Goal: Task Accomplishment & Management: Manage account settings

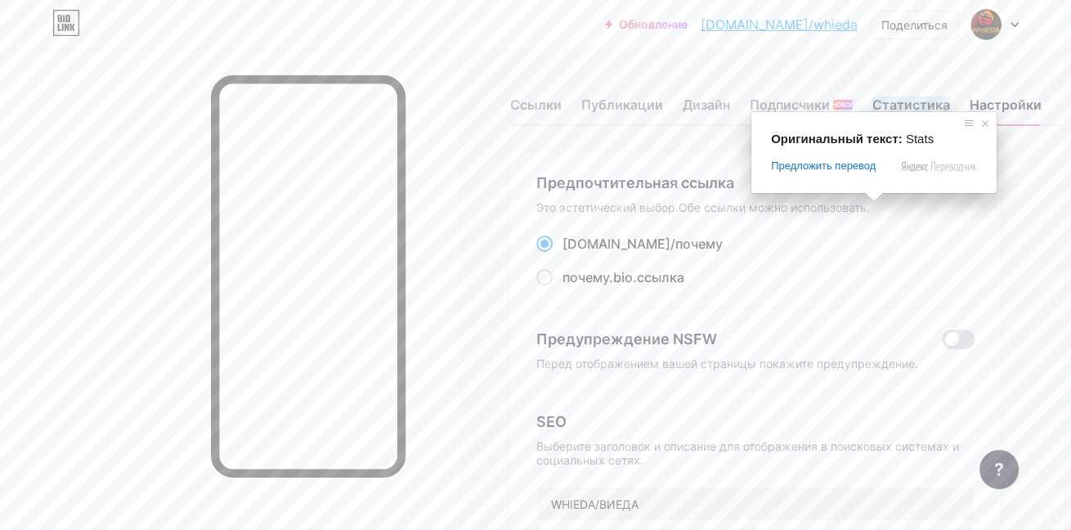
click at [901, 109] on ya-tr-span "Статистика" at bounding box center [911, 104] width 78 height 16
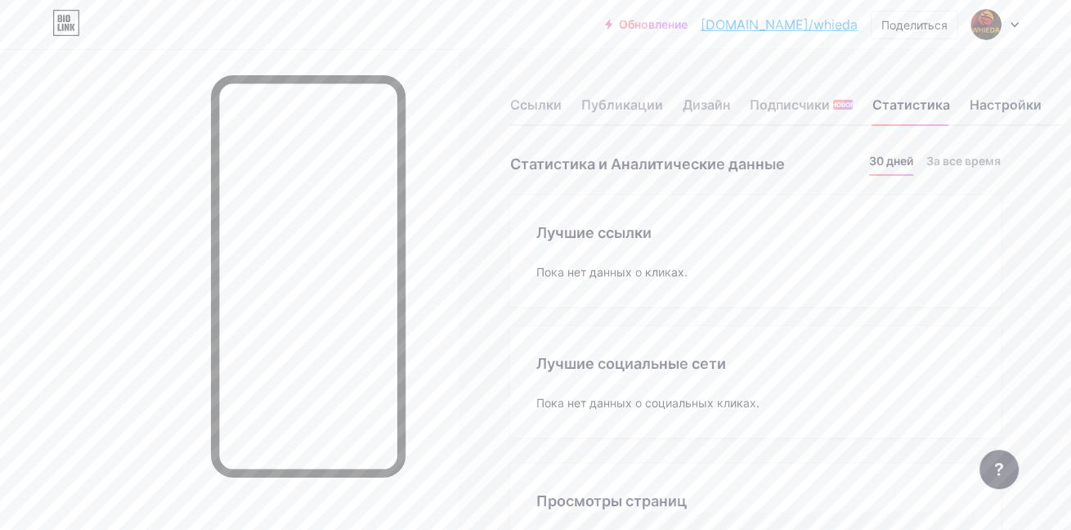
click at [1025, 104] on ya-tr-span "Настройки" at bounding box center [1006, 104] width 72 height 16
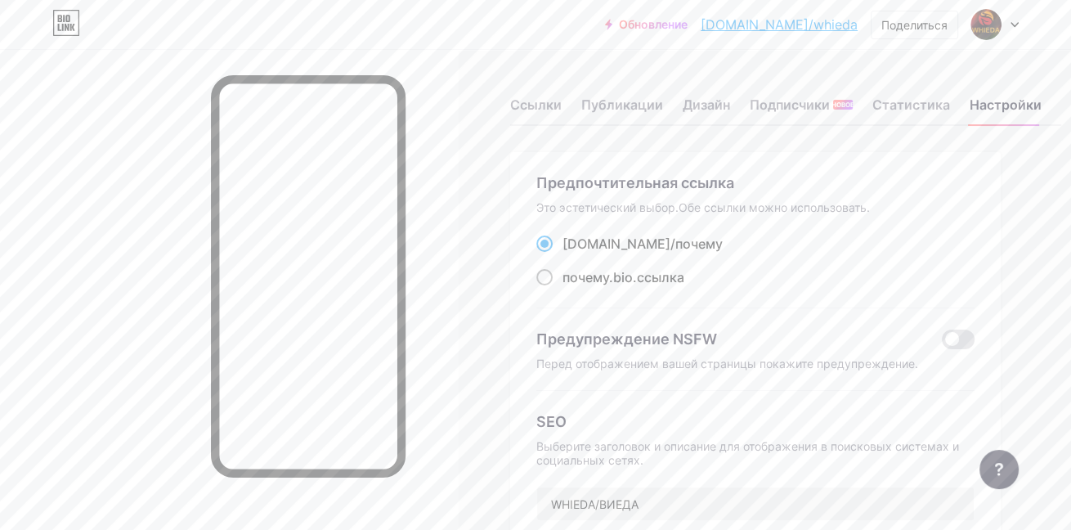
click at [546, 285] on span at bounding box center [544, 277] width 16 height 16
click at [562, 291] on input "почему .bio.ссылка" at bounding box center [567, 292] width 11 height 11
radio input "true"
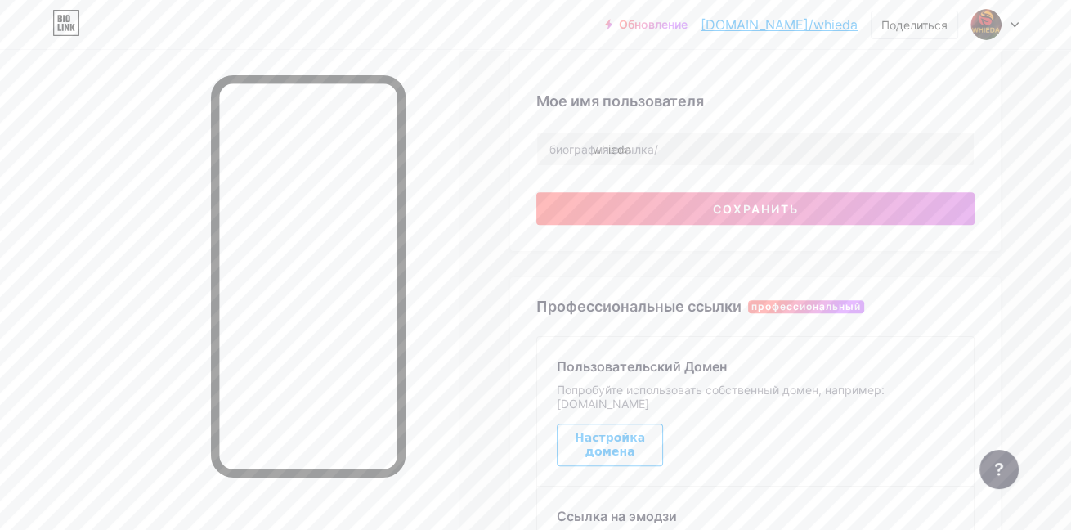
scroll to position [648, 0]
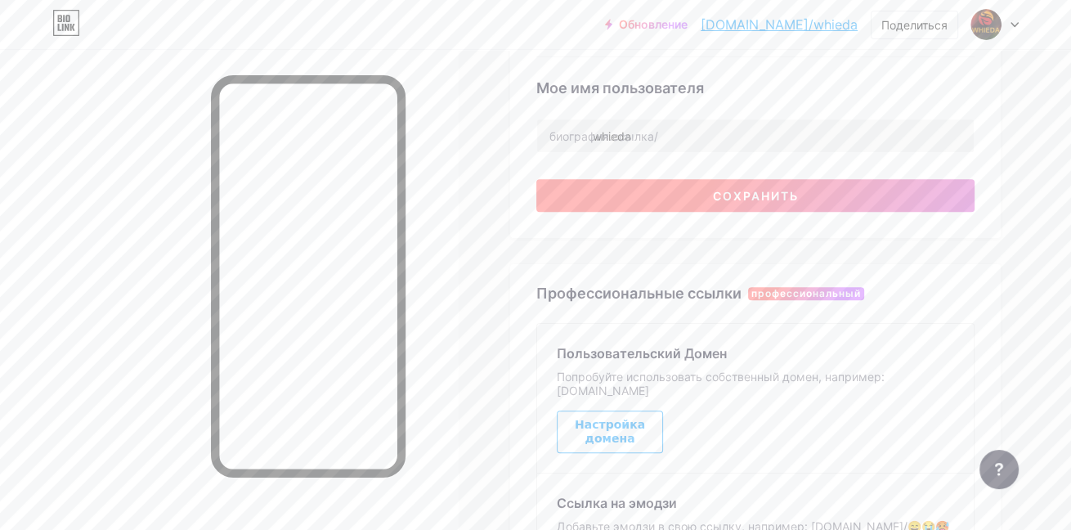
click at [683, 201] on button "Сохранить" at bounding box center [755, 195] width 438 height 33
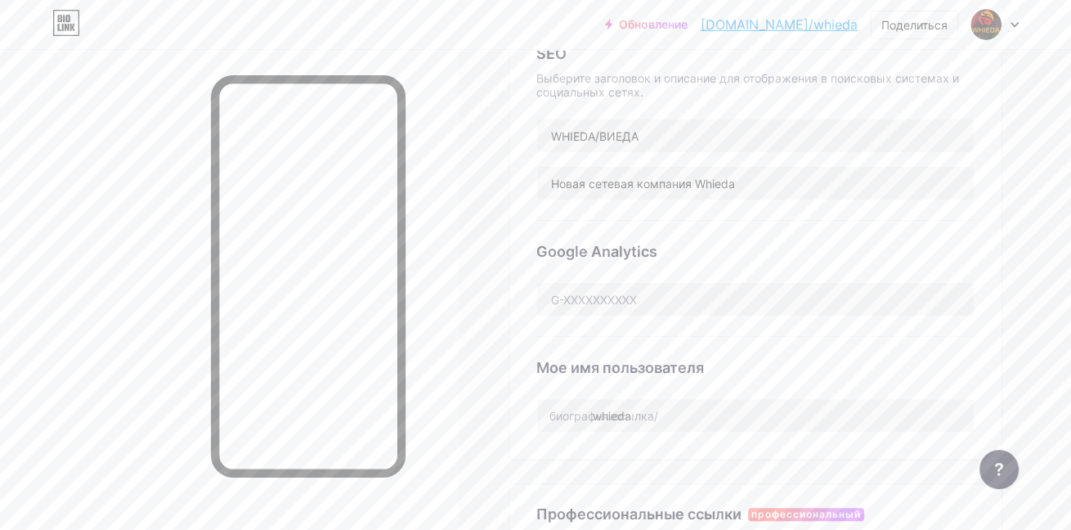
scroll to position [378, 0]
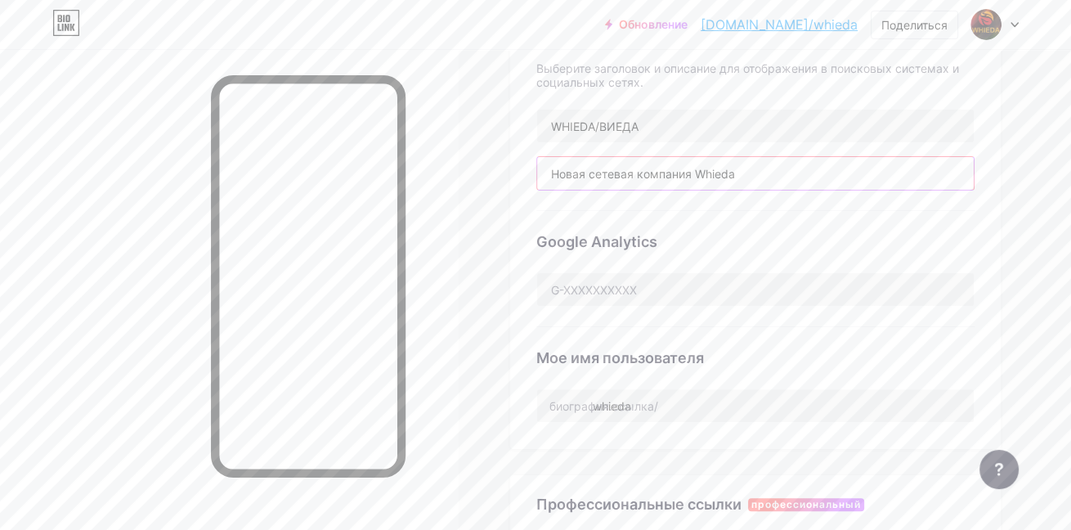
click at [764, 178] on input "Новая сетевая компания Whieda" at bounding box center [755, 173] width 437 height 33
click at [820, 177] on input "Новая сетевая компания Whieda" at bounding box center [755, 173] width 437 height 33
click at [754, 235] on div "Google Analytics" at bounding box center [755, 269] width 438 height 116
drag, startPoint x: 541, startPoint y: 182, endPoint x: 543, endPoint y: 213, distance: 30.3
click at [543, 211] on div "SEO Выберите заголовок и описание для отображения в поисковых системах и социал…" at bounding box center [755, 112] width 438 height 198
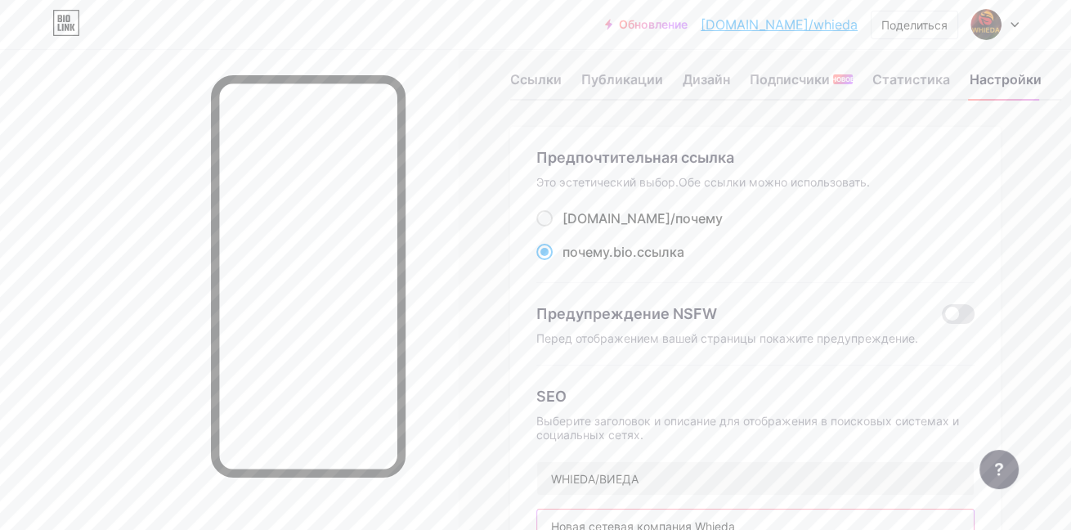
scroll to position [0, 0]
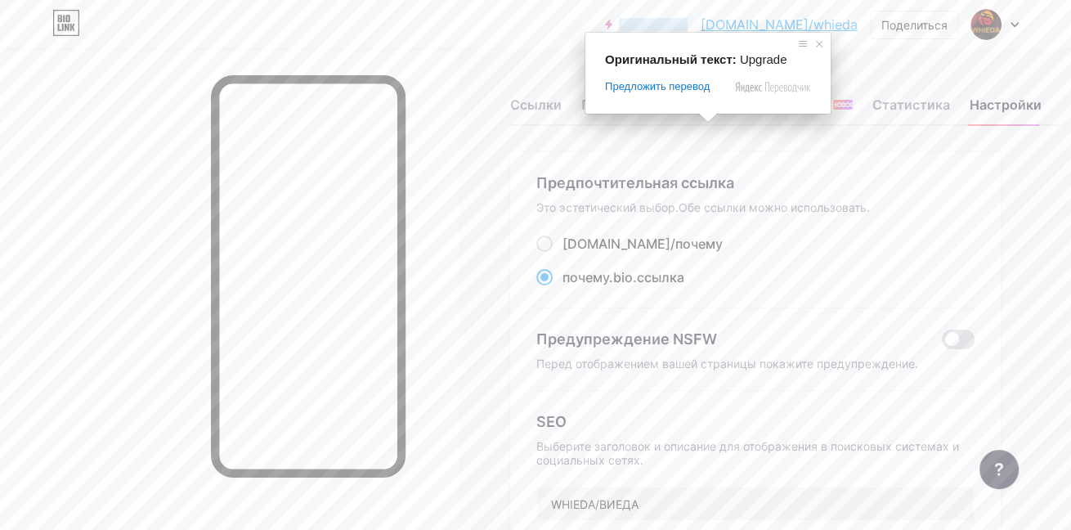
click at [688, 28] on ya-tr-span "Обновление" at bounding box center [653, 24] width 69 height 13
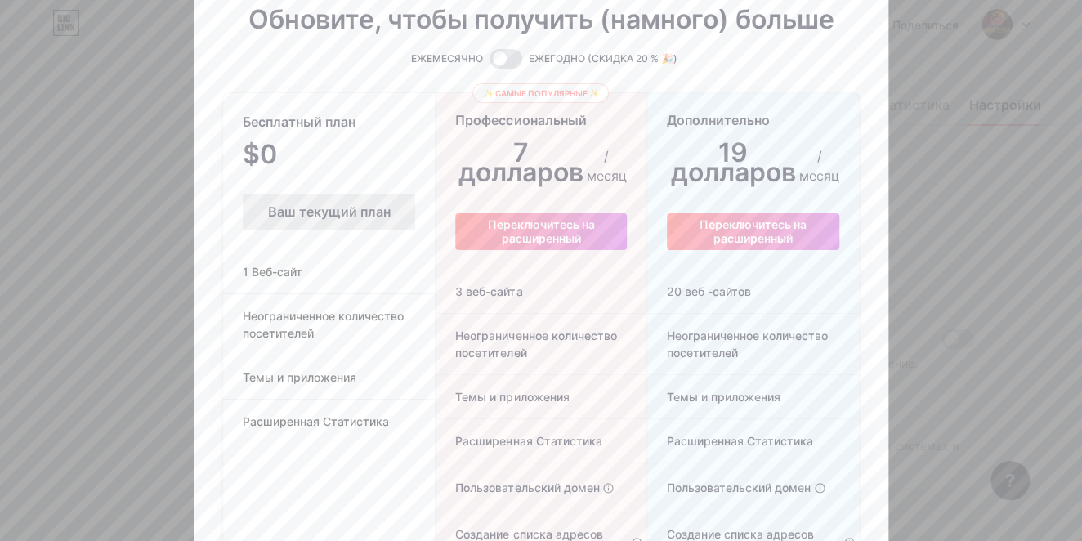
click at [935, 69] on div at bounding box center [541, 270] width 1082 height 541
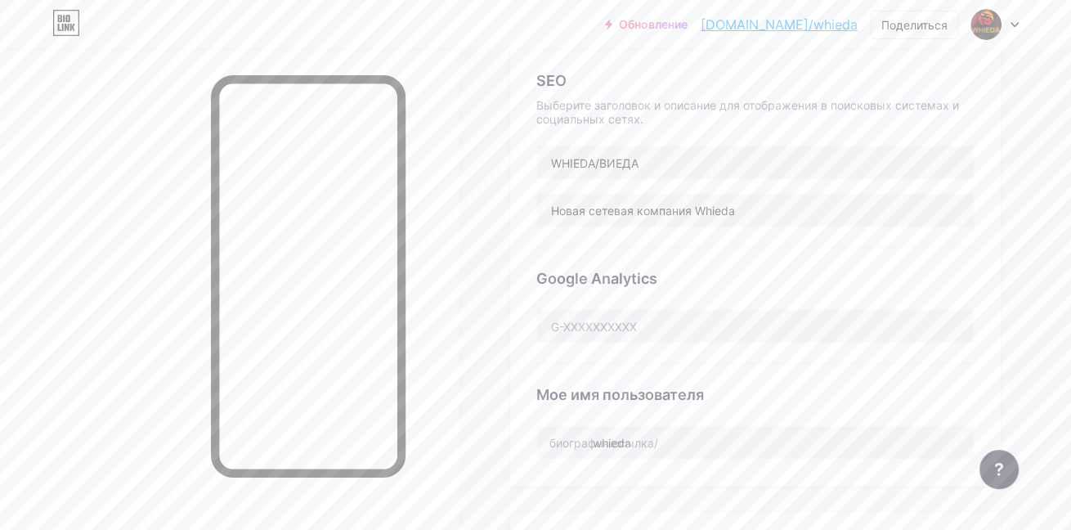
scroll to position [342, 0]
click at [876, 220] on input "Новая сетевая компания Whieda" at bounding box center [755, 209] width 437 height 33
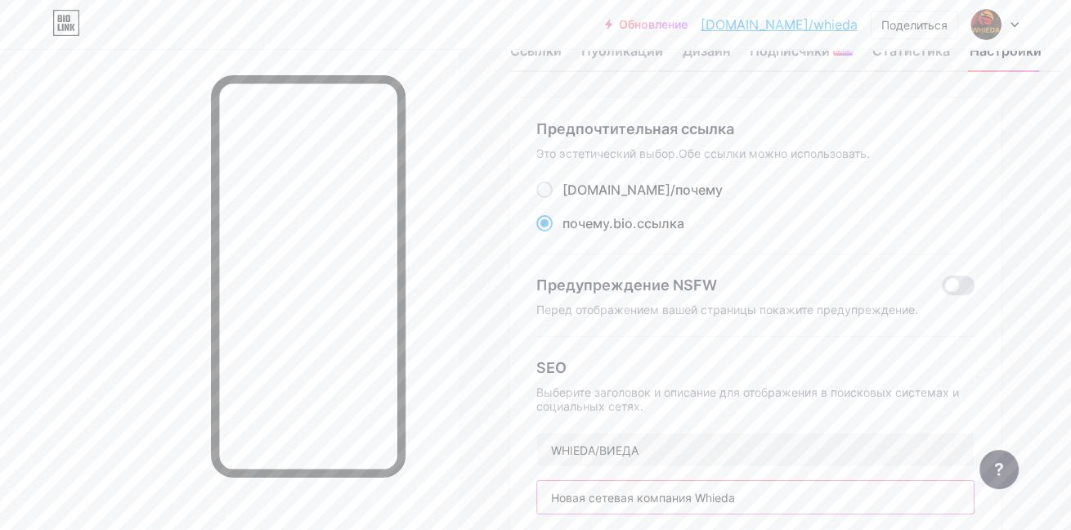
scroll to position [0, 0]
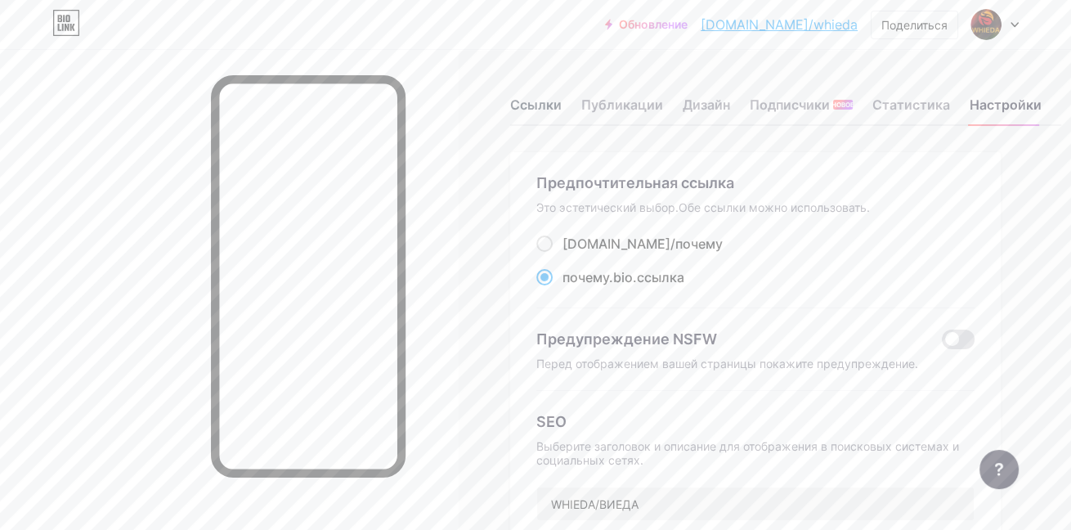
click at [533, 108] on ya-tr-span "Ссылки" at bounding box center [536, 104] width 52 height 16
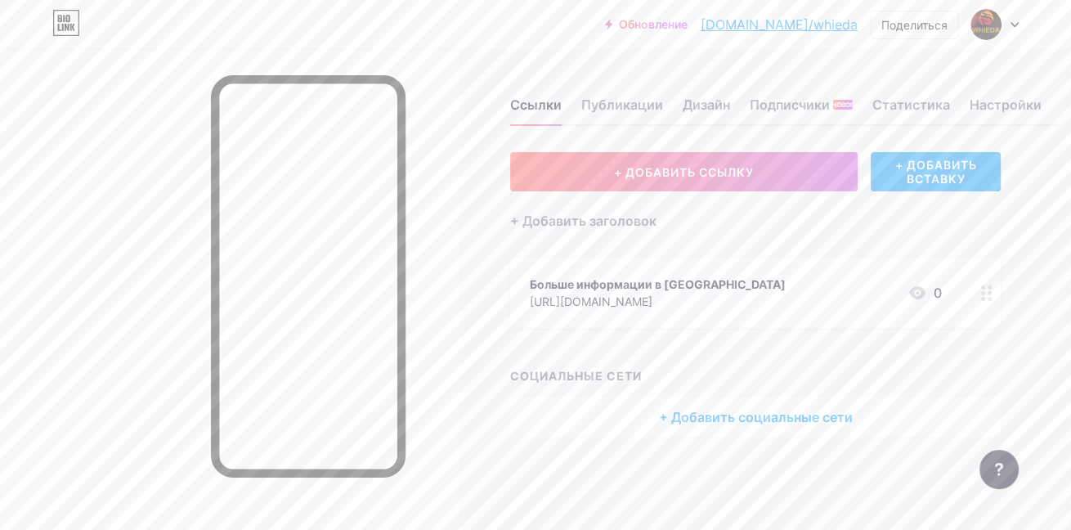
scroll to position [11, 0]
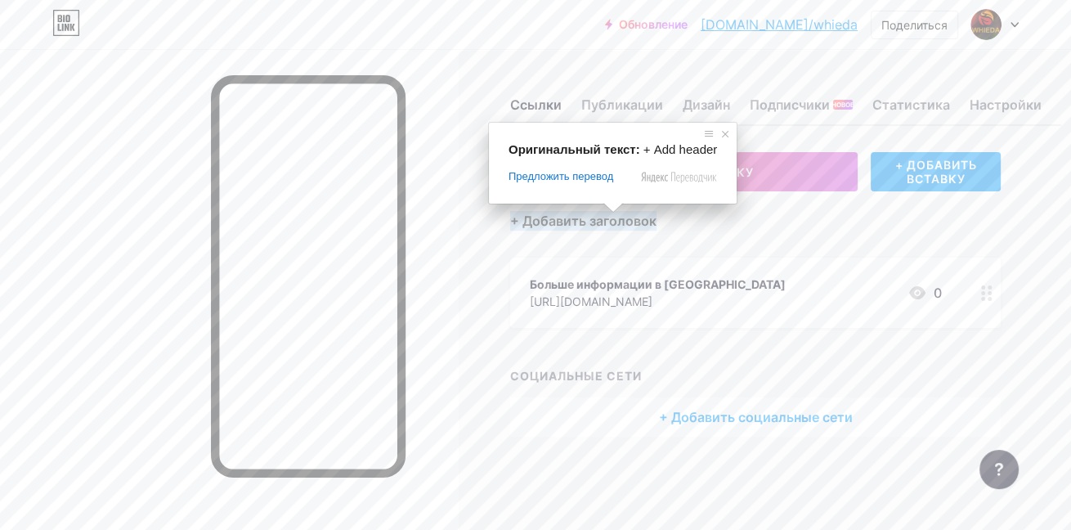
click at [605, 213] on ya-tr-span "+ Добавить заголовок" at bounding box center [583, 221] width 146 height 20
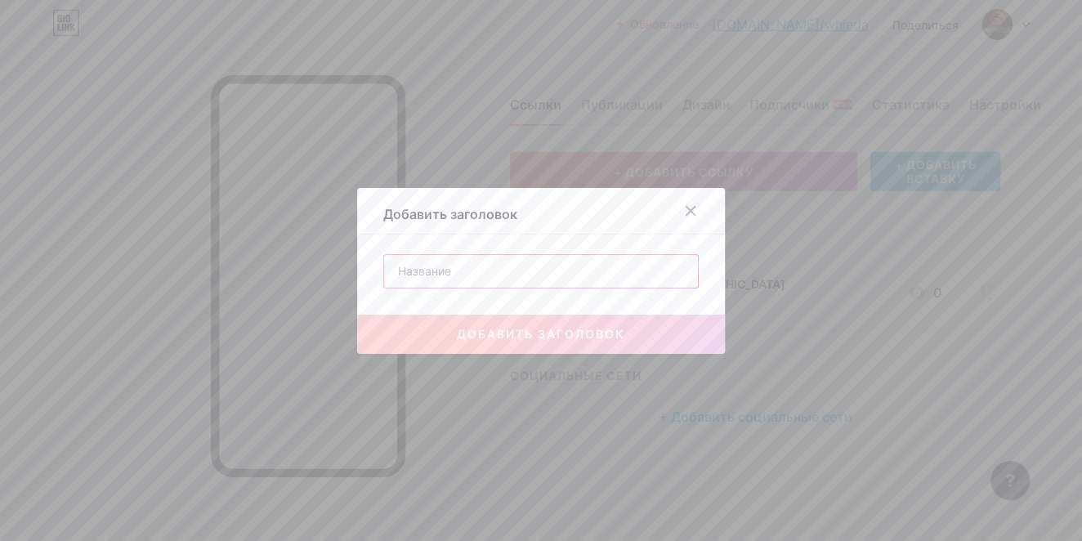
paste input "100% кэшбэк при регистрации"
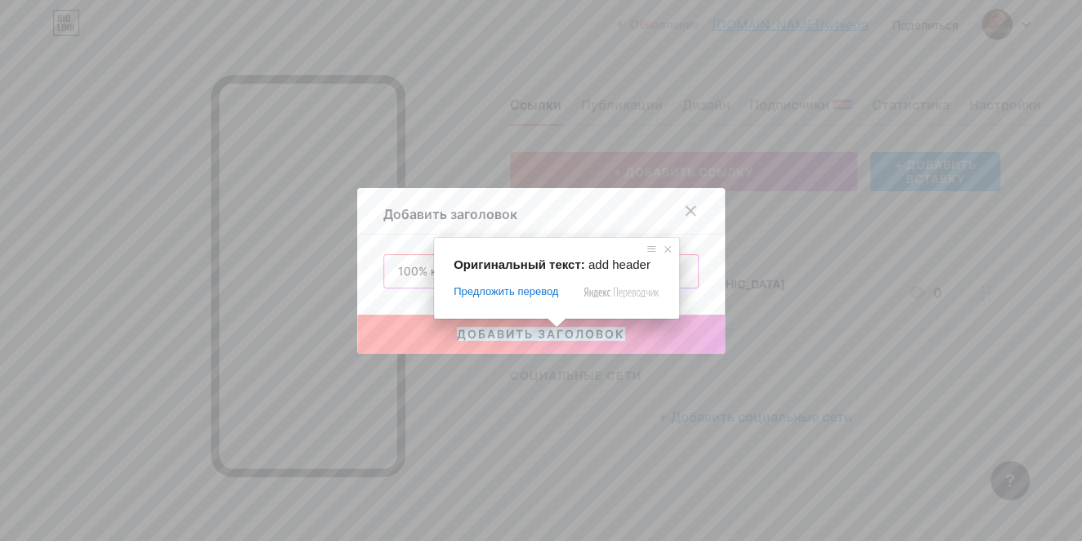
type input "100% кэшбэк при регистрации"
click at [557, 339] on ya-tr-span "добавить заголовок" at bounding box center [541, 334] width 168 height 14
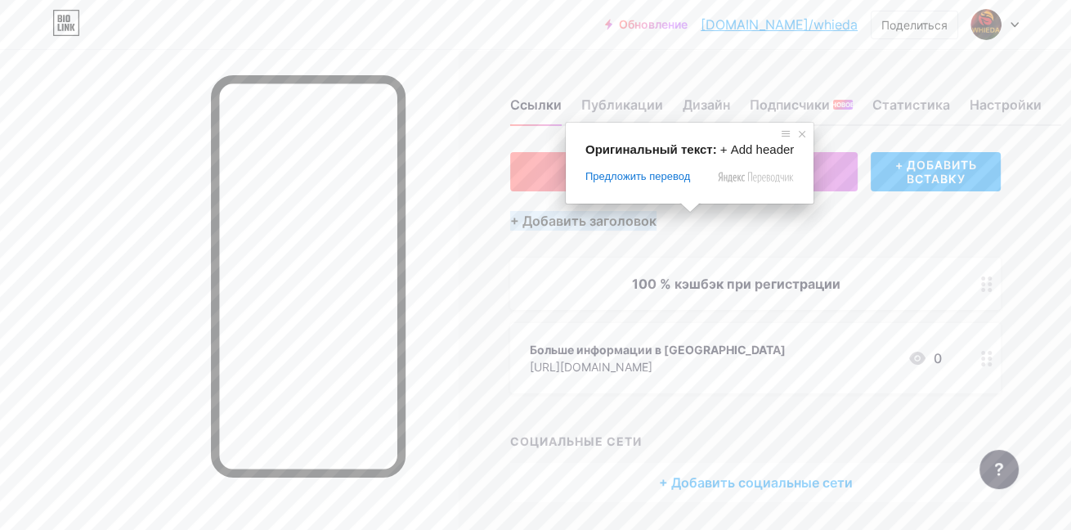
click at [657, 230] on ya-tr-span "+ Добавить заголовок" at bounding box center [583, 221] width 146 height 20
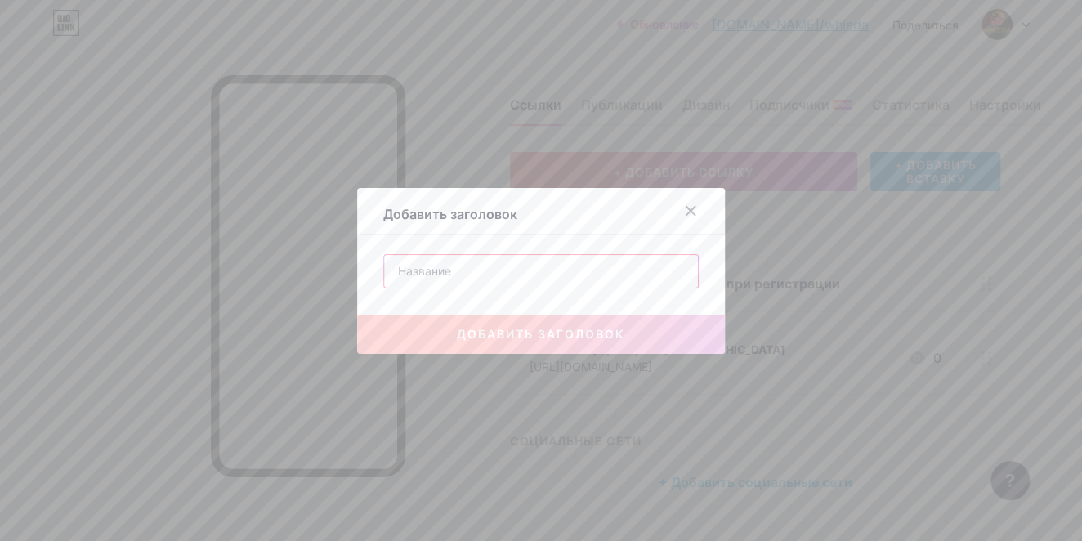
paste input "Щедрый маркетинг"
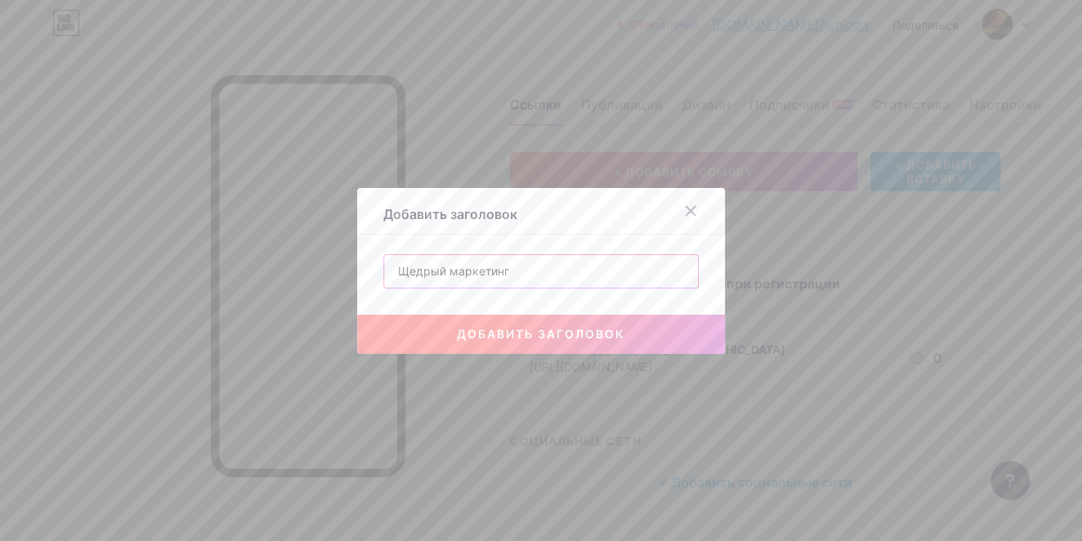
type input "Щедрый маркетинг"
click at [567, 343] on button "добавить заголовок" at bounding box center [541, 334] width 368 height 39
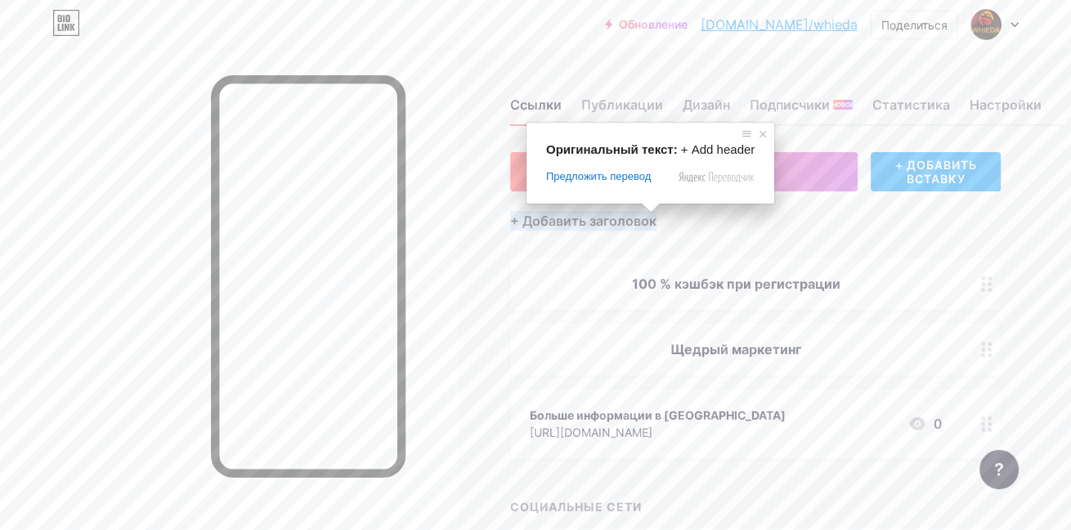
click at [652, 221] on ya-tr-span "+ Добавить заголовок" at bounding box center [583, 221] width 146 height 20
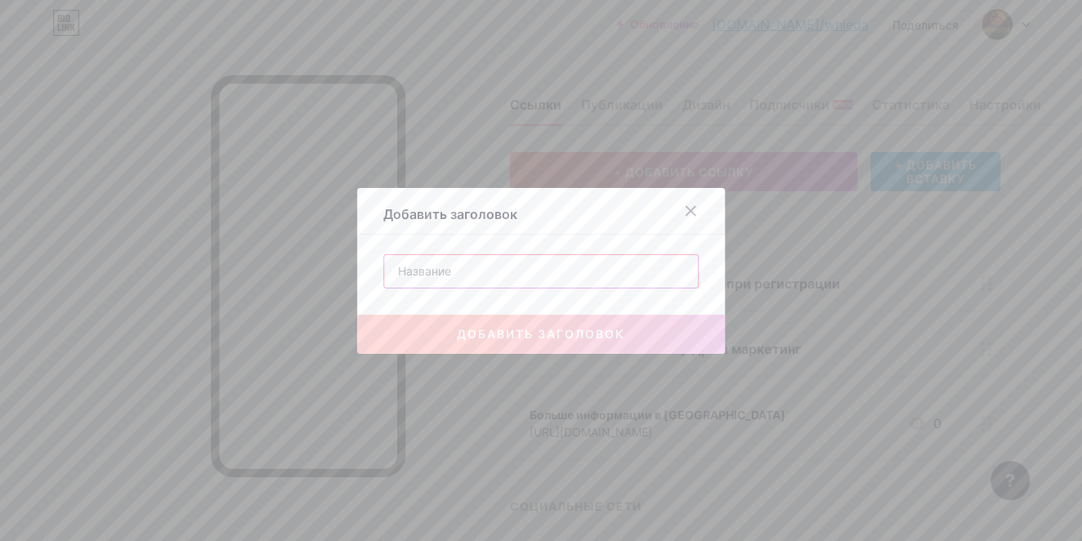
paste input "Уникальные продукты"
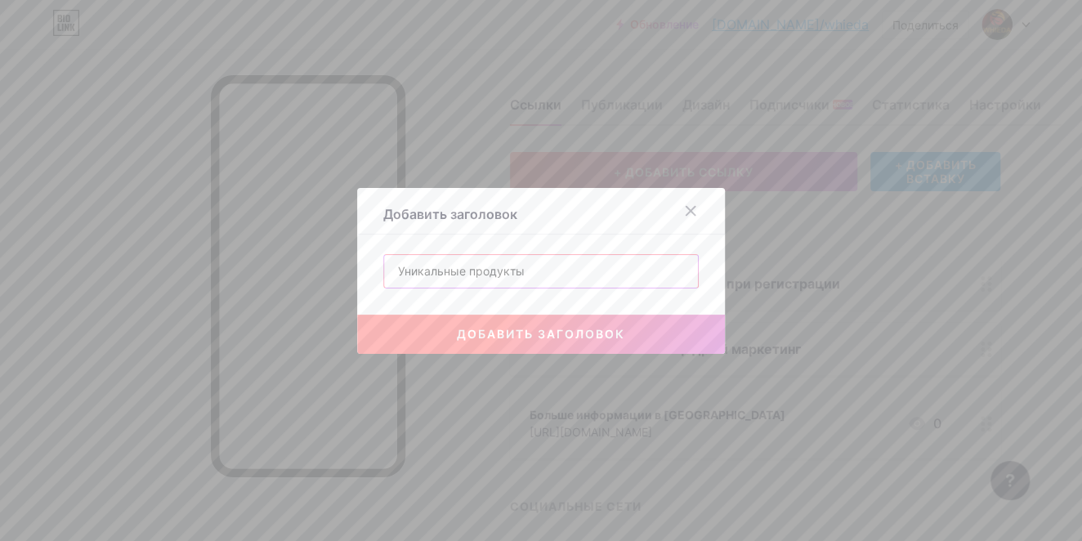
type input "Уникальные продукты"
click at [548, 329] on body "Обновление [DOMAIN_NAME]/whieda... [DOMAIN_NAME]/whieda Поделиться Switch accou…" at bounding box center [541, 324] width 1082 height 649
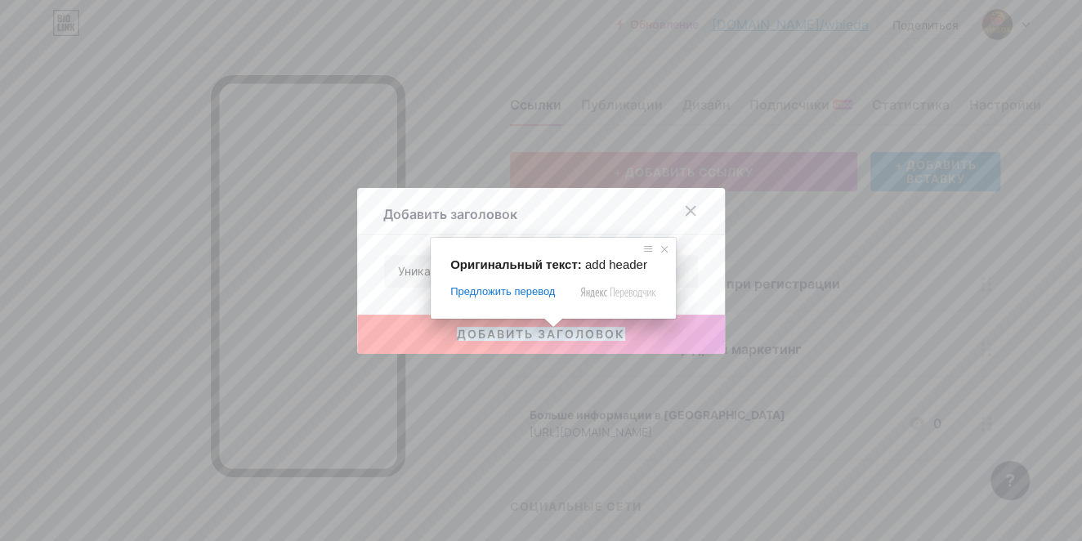
click at [553, 337] on ya-tr-span "добавить заголовок" at bounding box center [541, 334] width 168 height 14
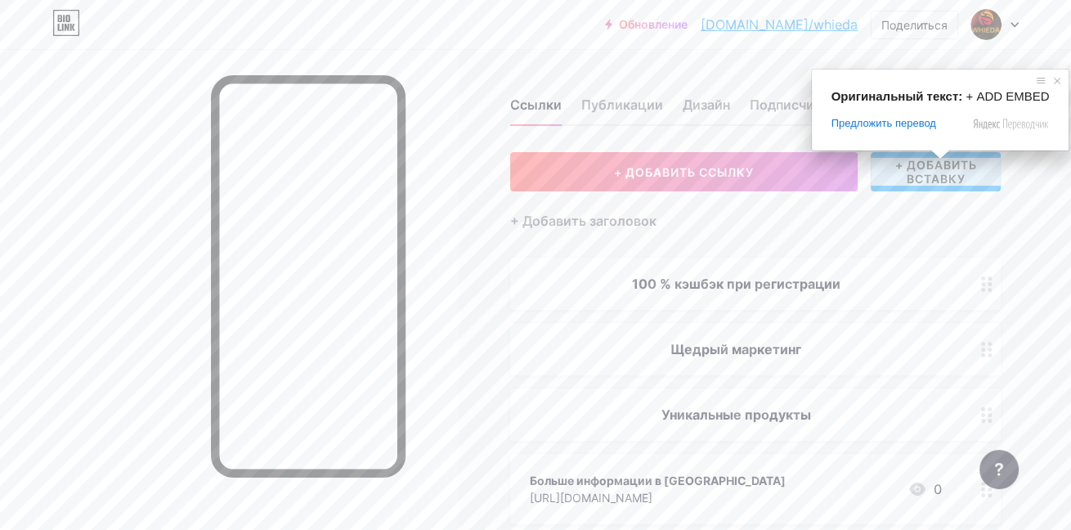
click at [915, 180] on ya-tr-span "+ ДОБАВИТЬ ВСТАВКУ" at bounding box center [936, 172] width 130 height 28
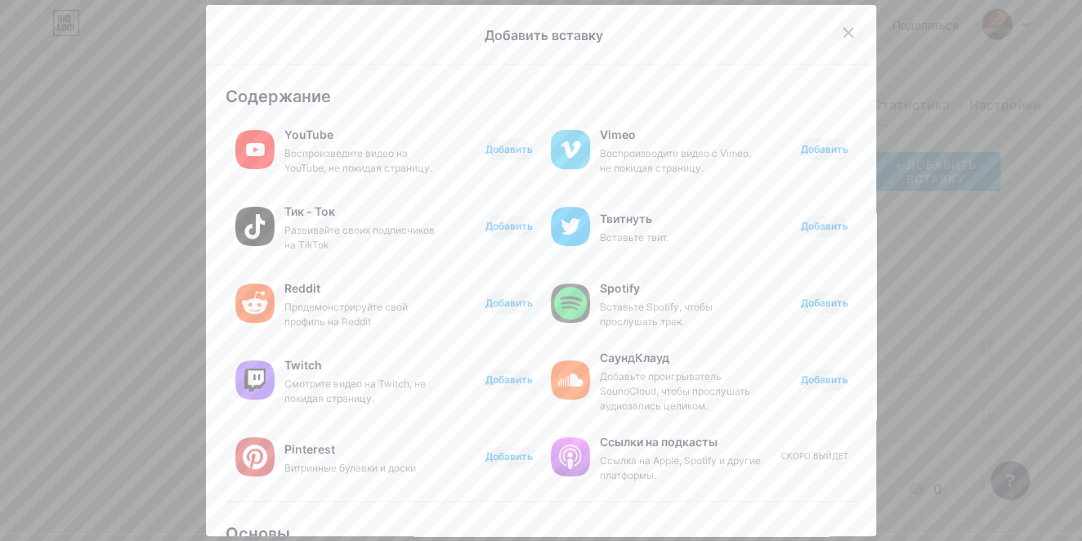
click at [845, 34] on icon at bounding box center [849, 32] width 9 height 9
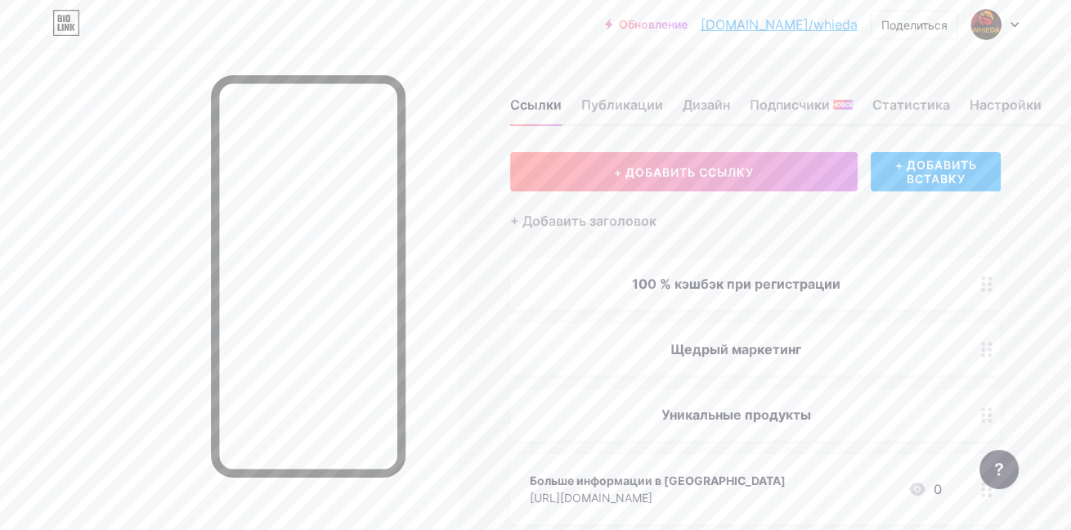
click at [1016, 22] on icon at bounding box center [1015, 25] width 8 height 6
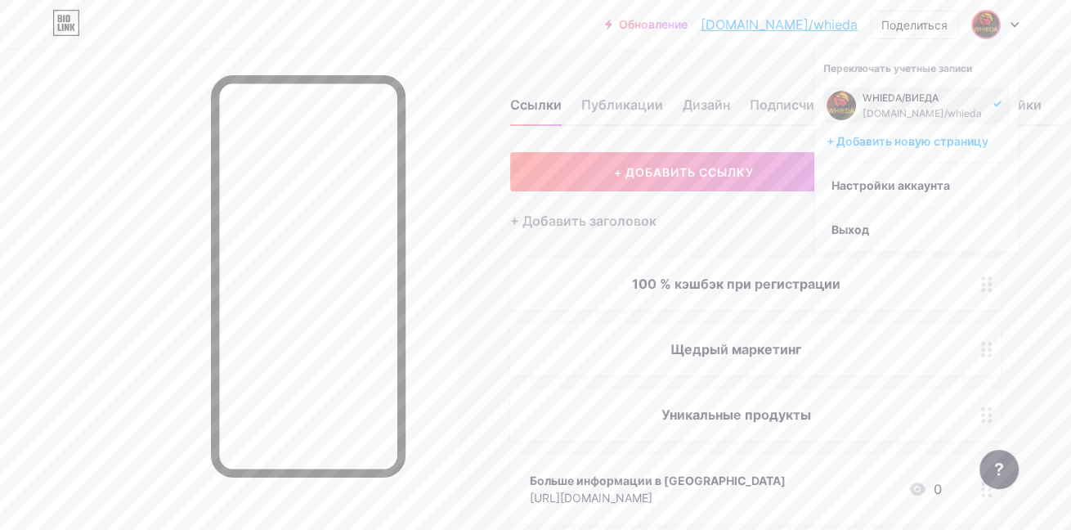
click at [889, 120] on div "WHIEDA/ВИЕДА [DOMAIN_NAME]/whieda" at bounding box center [923, 105] width 121 height 29
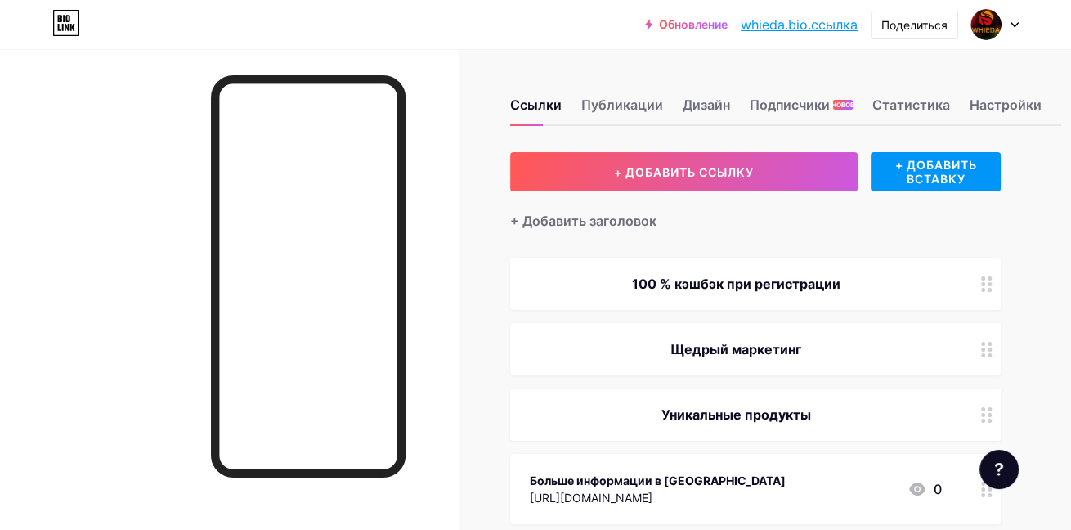
click at [525, 58] on div "Ссылки Публикации Дизайн Подписчики НОВОЕ Статистика Настройки + ДОБАВИТЬ ССЫЛК…" at bounding box center [565, 382] width 1130 height 666
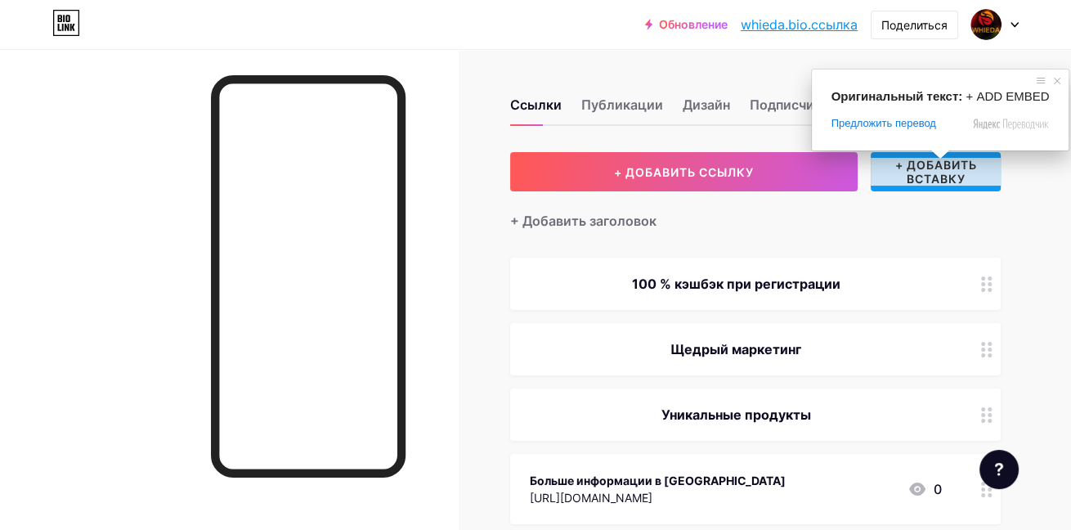
click at [970, 156] on body "Обновление whieda.bio.ссылка... whieda.bio.ссылка Поделиться Switch accounts WH…" at bounding box center [535, 357] width 1071 height 715
click at [934, 163] on body "Обновление whieda.bio.ссылка... whieda.bio.ссылка Поделиться Switch accounts WH…" at bounding box center [535, 357] width 1071 height 715
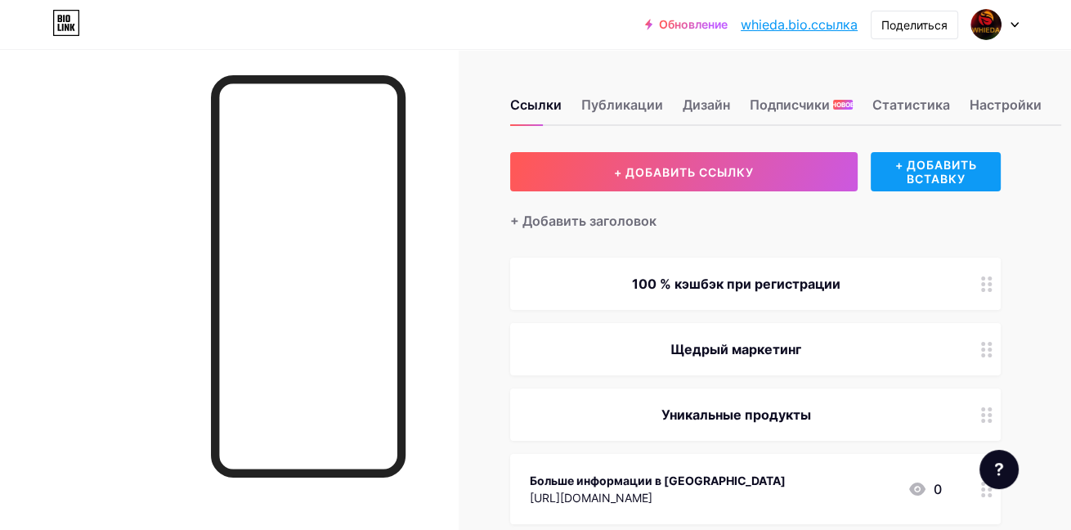
click at [934, 163] on ya-tr-span "+ ДОБАВИТЬ ВСТАВКУ" at bounding box center [936, 172] width 130 height 28
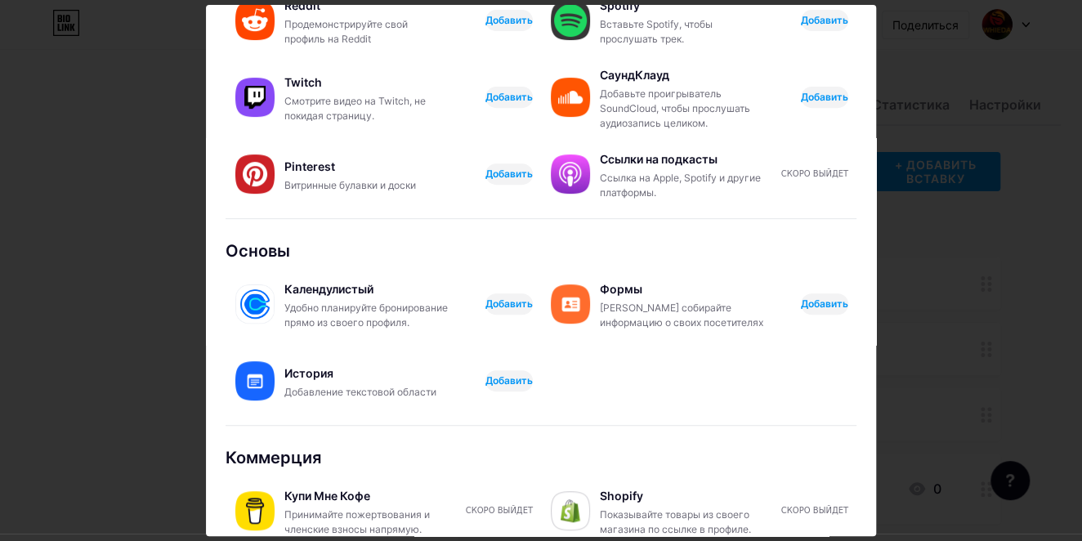
scroll to position [301, 0]
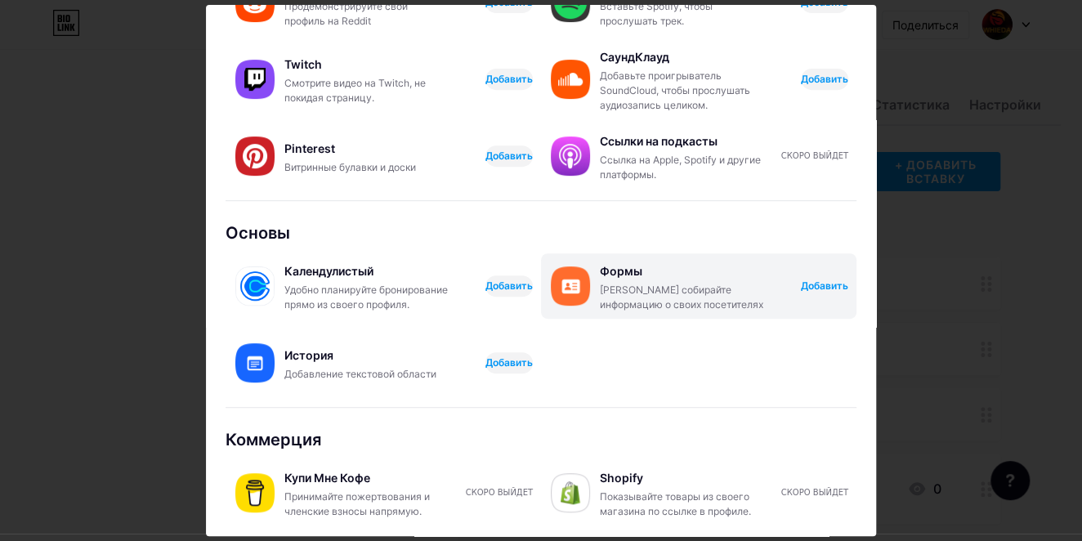
click at [818, 285] on span "Добавить" at bounding box center [824, 286] width 47 height 14
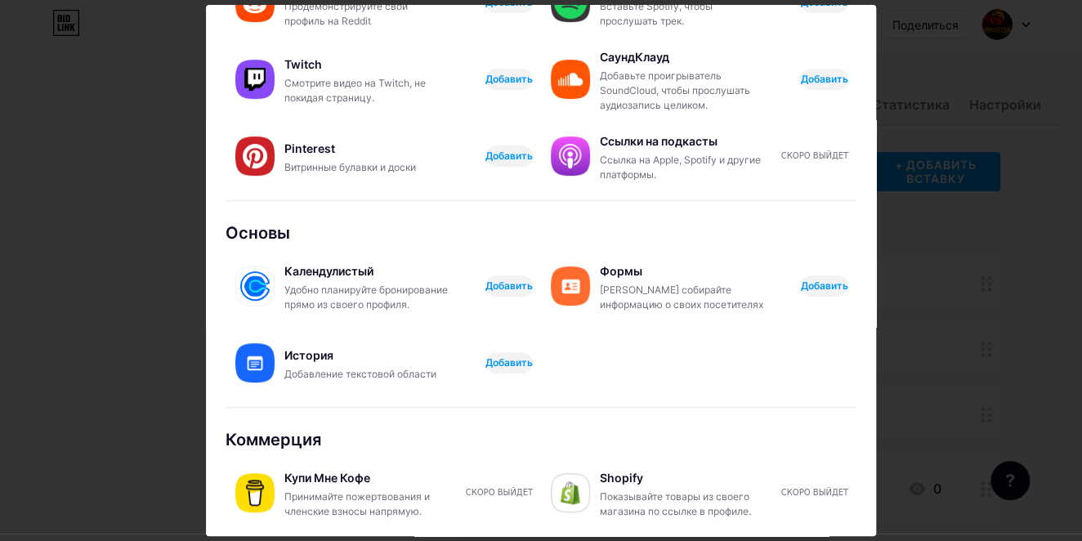
scroll to position [0, 0]
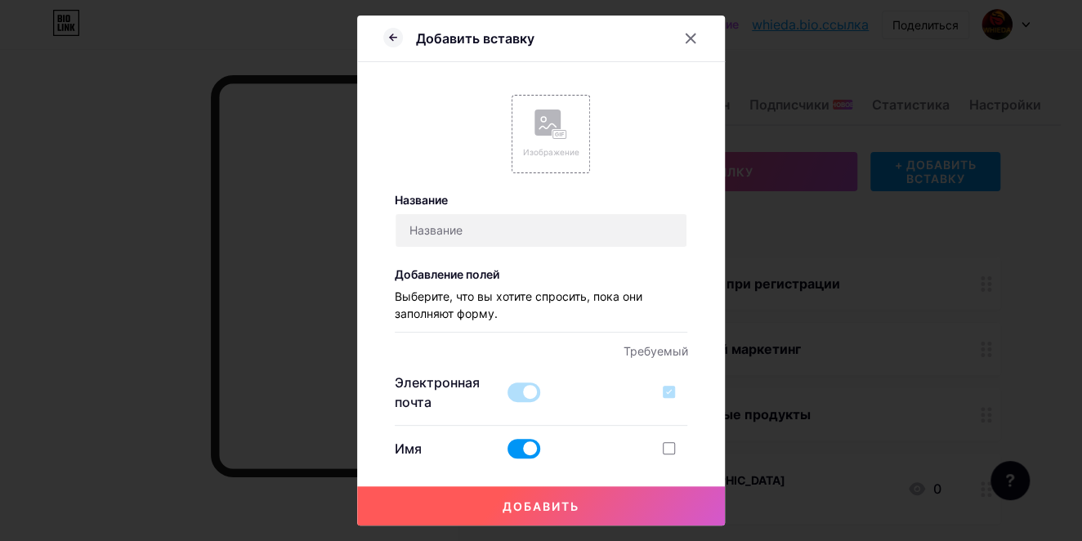
click at [508, 394] on span at bounding box center [524, 393] width 33 height 20
click at [531, 392] on span at bounding box center [524, 393] width 33 height 20
click at [666, 392] on div at bounding box center [669, 392] width 12 height 12
click at [668, 453] on div at bounding box center [669, 448] width 12 height 12
click at [688, 457] on input "checkbox" at bounding box center [693, 462] width 11 height 11
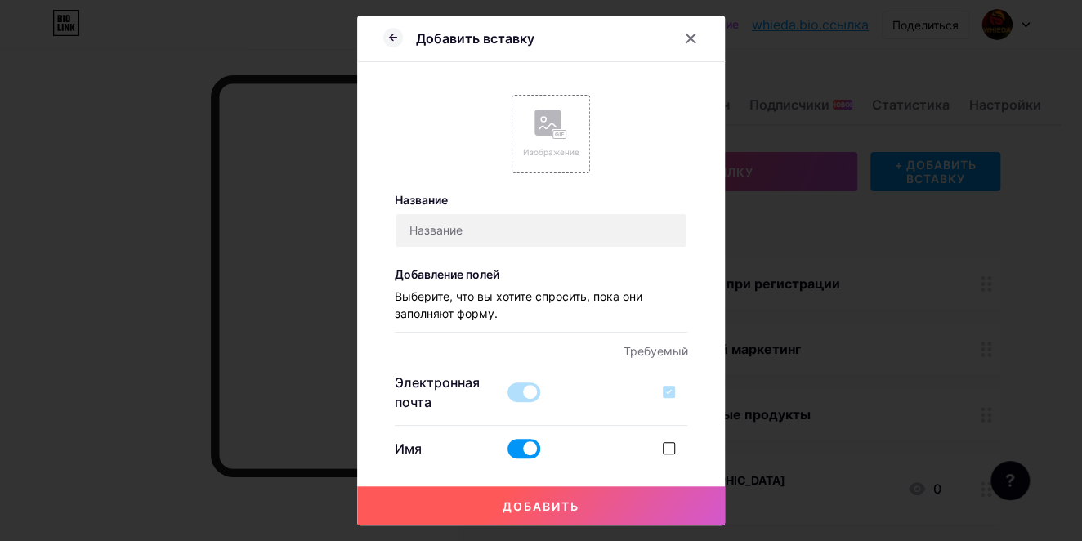
checkbox input "true"
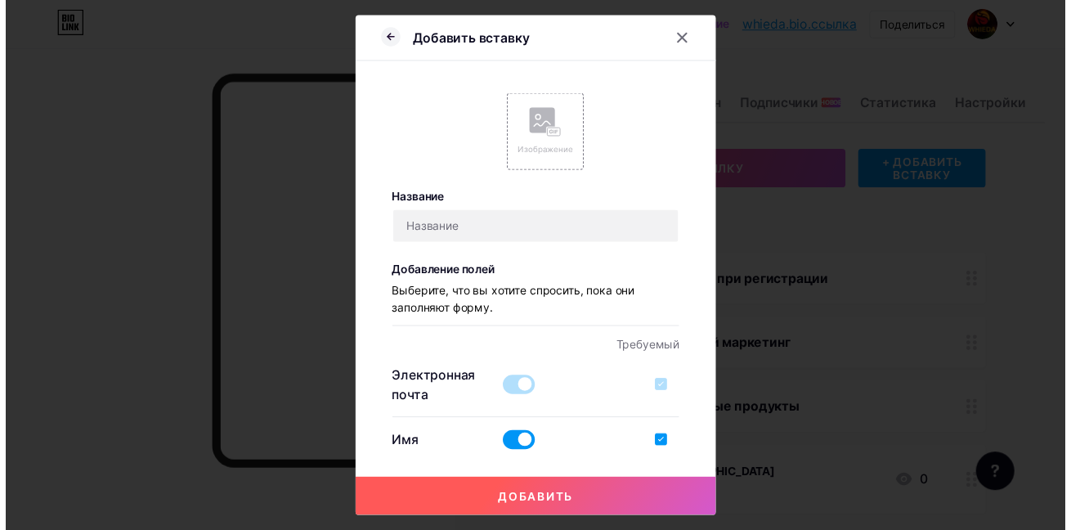
scroll to position [7, 0]
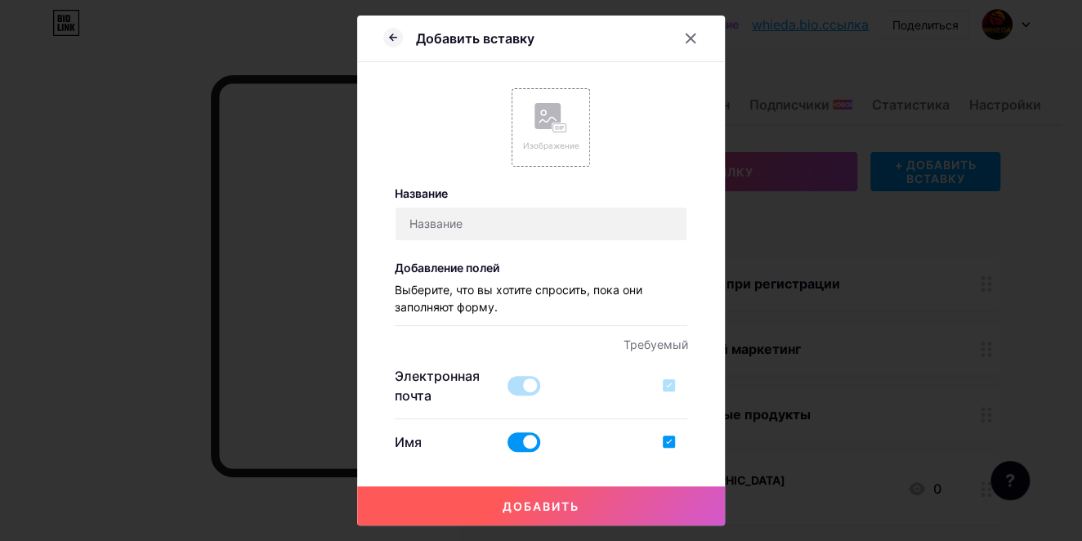
click at [663, 382] on div at bounding box center [669, 385] width 12 height 12
click at [522, 382] on span at bounding box center [524, 386] width 33 height 20
click at [391, 39] on icon at bounding box center [393, 38] width 20 height 20
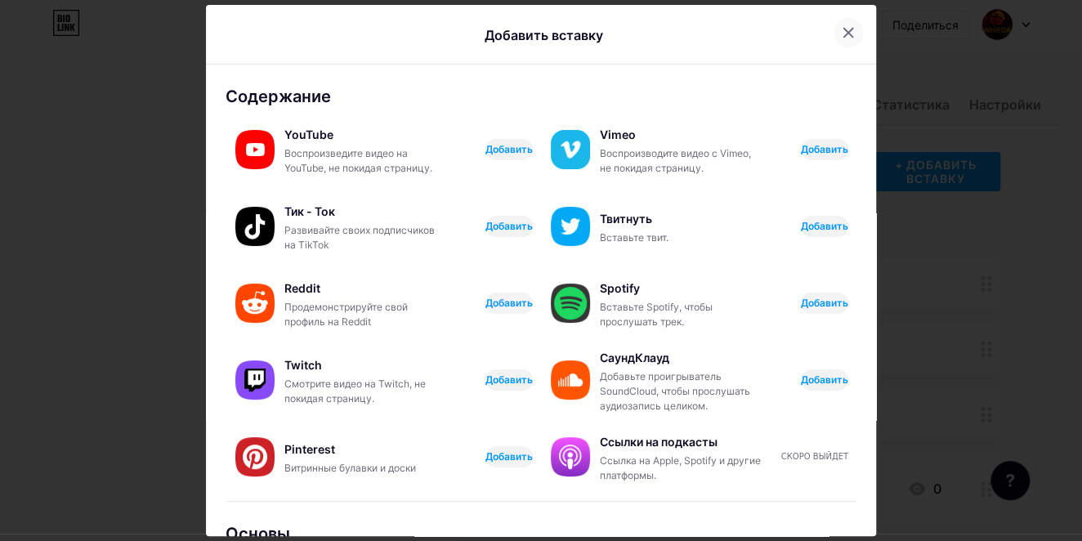
click at [834, 29] on div at bounding box center [848, 32] width 29 height 29
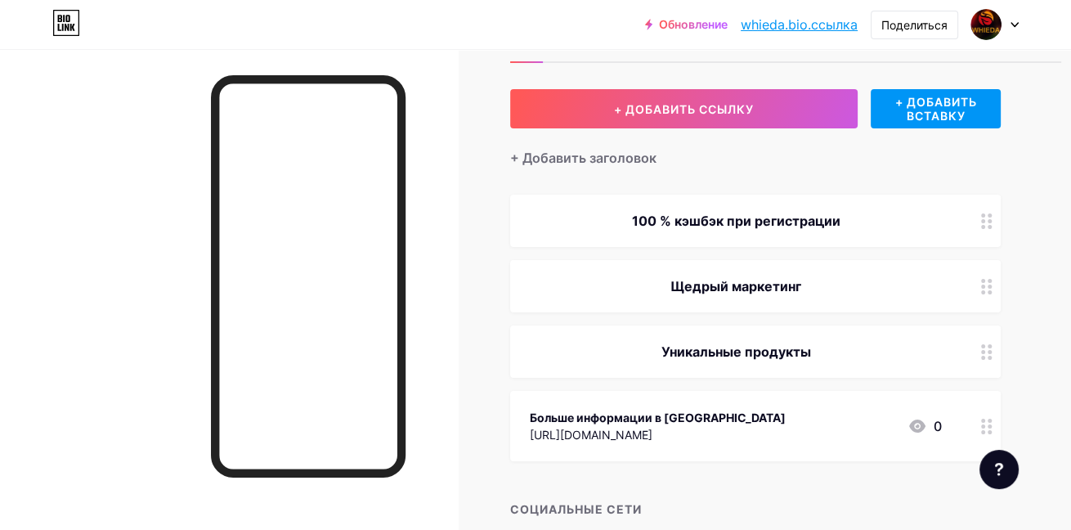
scroll to position [56, 0]
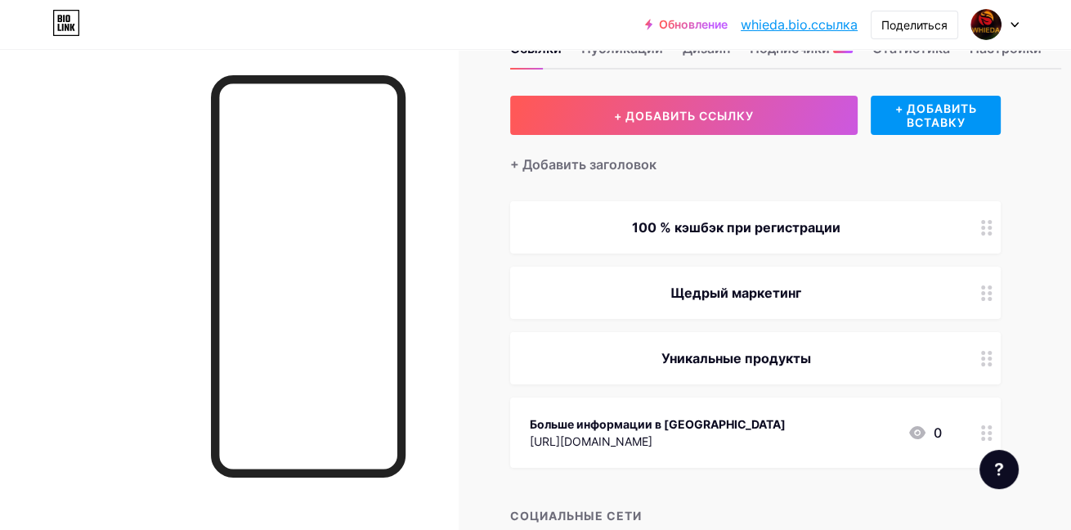
click at [1000, 481] on div at bounding box center [998, 469] width 39 height 39
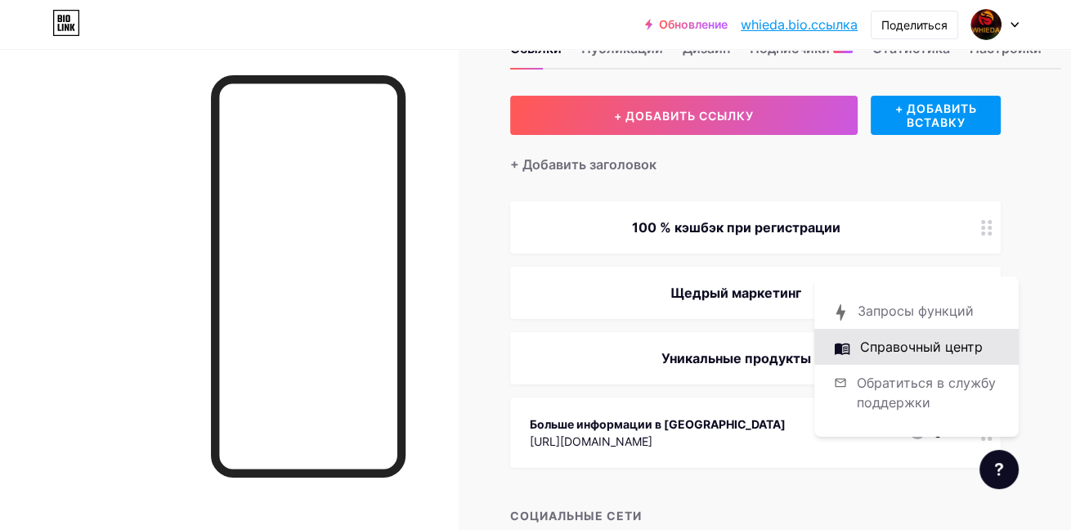
click at [937, 341] on link at bounding box center [916, 347] width 204 height 36
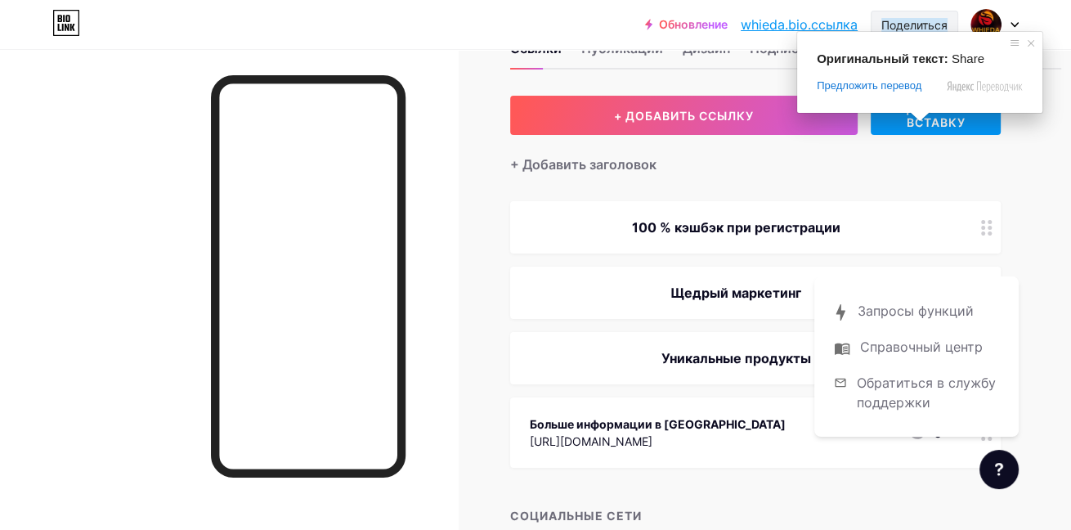
click at [921, 26] on ya-tr-span "Поделиться" at bounding box center [914, 25] width 66 height 14
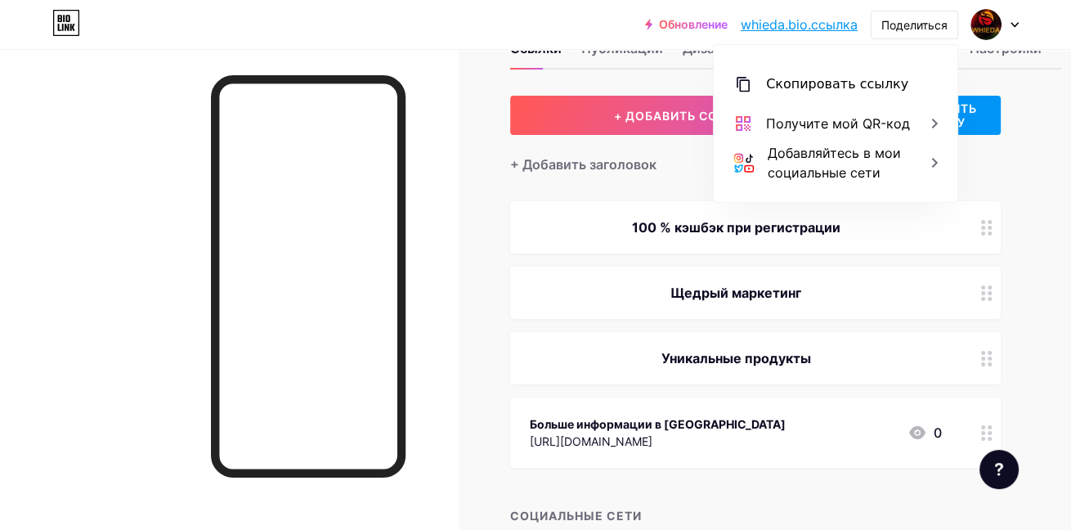
click at [1033, 96] on div "+ ДОБАВИТЬ ССЫЛКУ + ДОБАВИТЬ ВСТАВКУ + Добавить заголовок 100 % кэшбэк при реги…" at bounding box center [785, 336] width 551 height 481
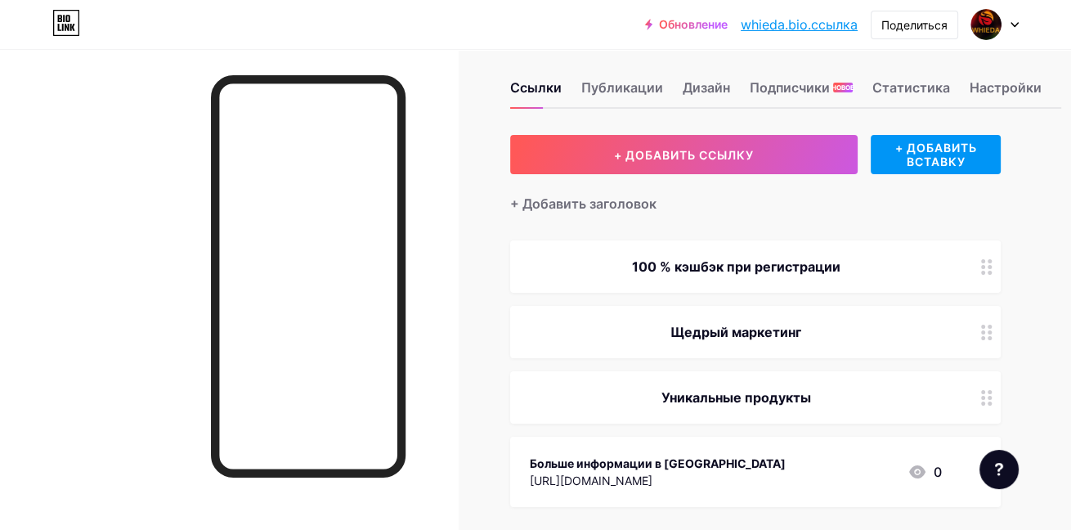
scroll to position [0, 0]
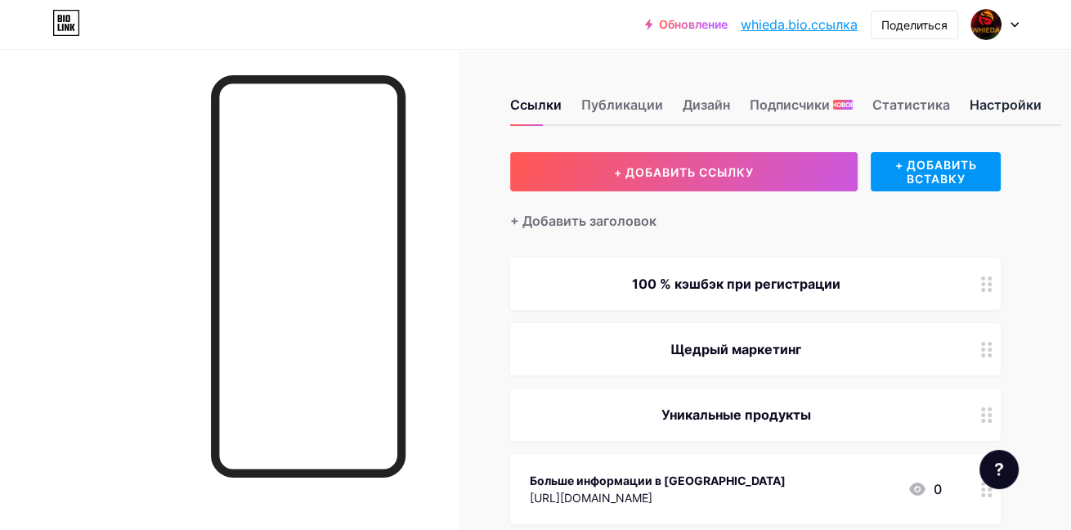
click at [1026, 101] on ya-tr-span "Настройки" at bounding box center [1006, 104] width 72 height 16
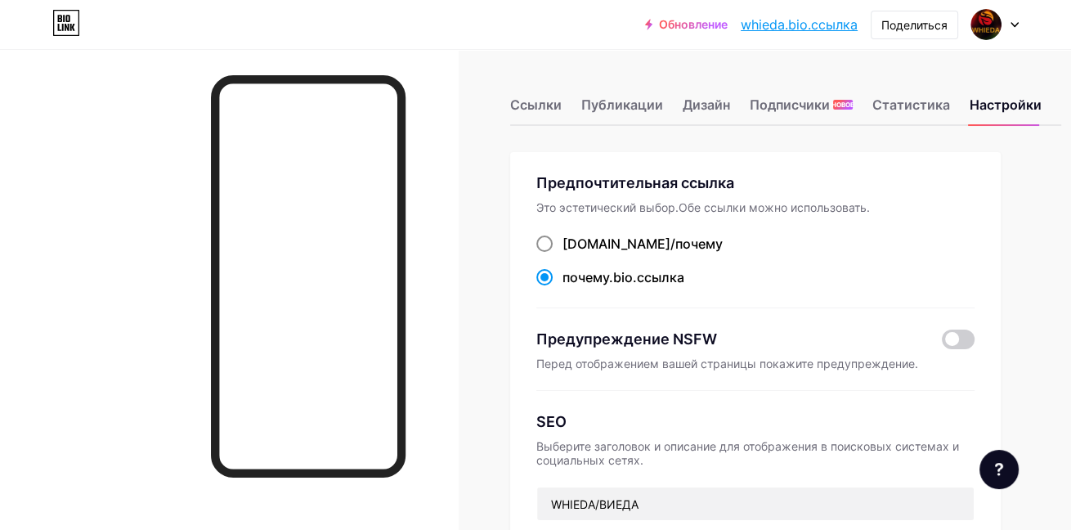
click at [549, 252] on span at bounding box center [544, 243] width 16 height 16
click at [562, 253] on input "bio.link/ почему" at bounding box center [567, 258] width 11 height 11
radio input "true"
click at [542, 285] on span at bounding box center [544, 277] width 16 height 16
click at [562, 287] on input "почему .bio.ссылка" at bounding box center [567, 292] width 11 height 11
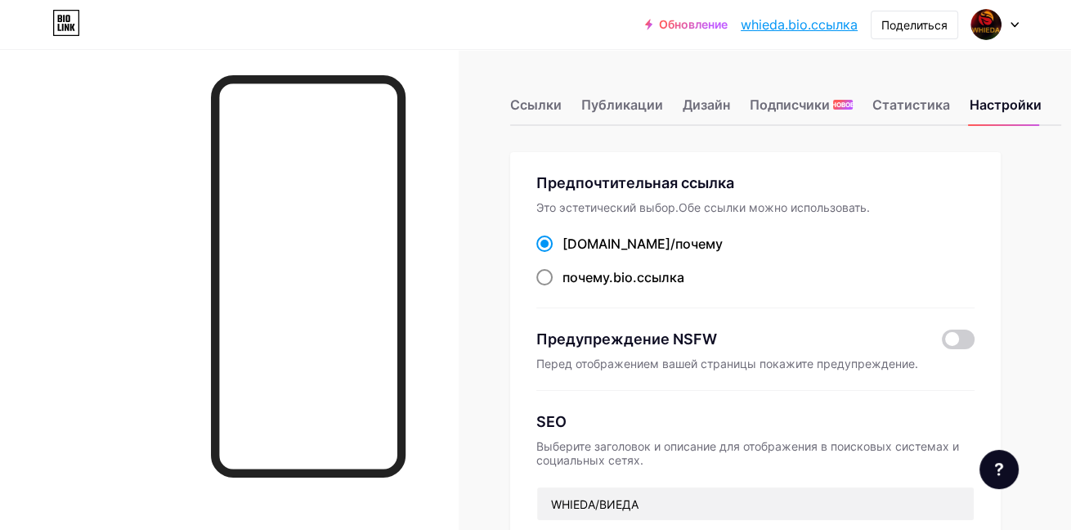
radio input "true"
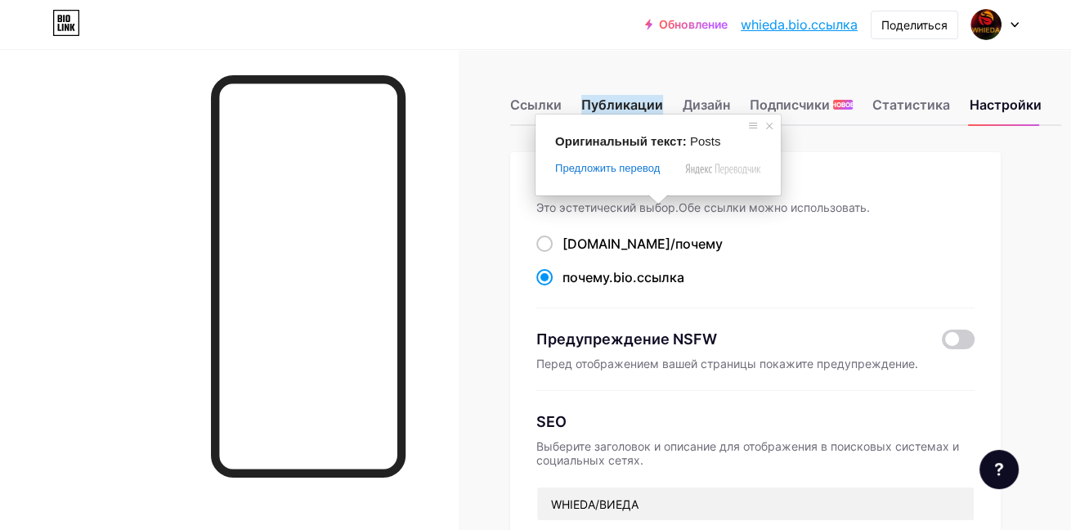
click at [618, 104] on ya-tr-span "Публикации" at bounding box center [622, 105] width 82 height 20
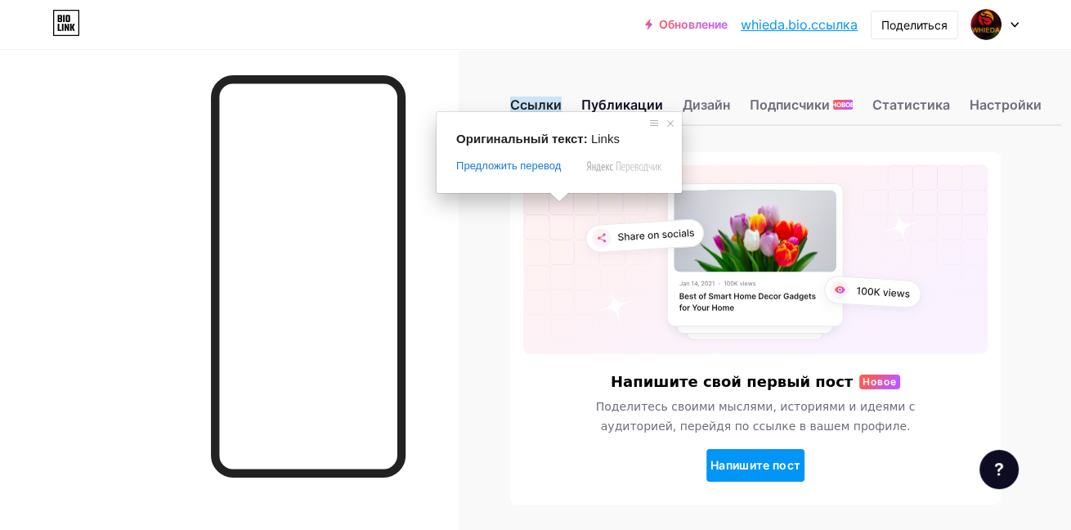
click at [549, 103] on ya-tr-span "Ссылки" at bounding box center [536, 104] width 52 height 16
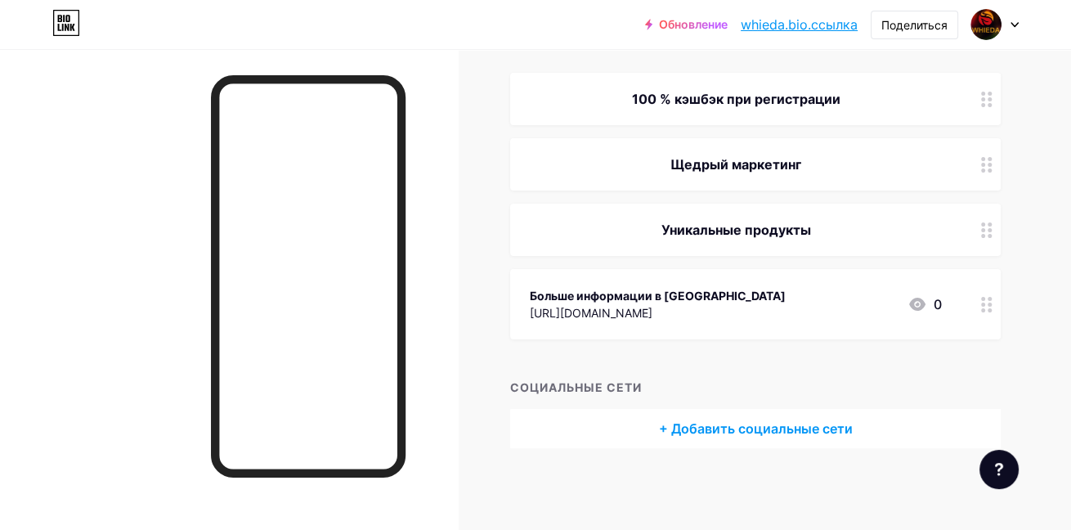
scroll to position [188, 0]
click at [912, 306] on icon at bounding box center [917, 304] width 16 height 13
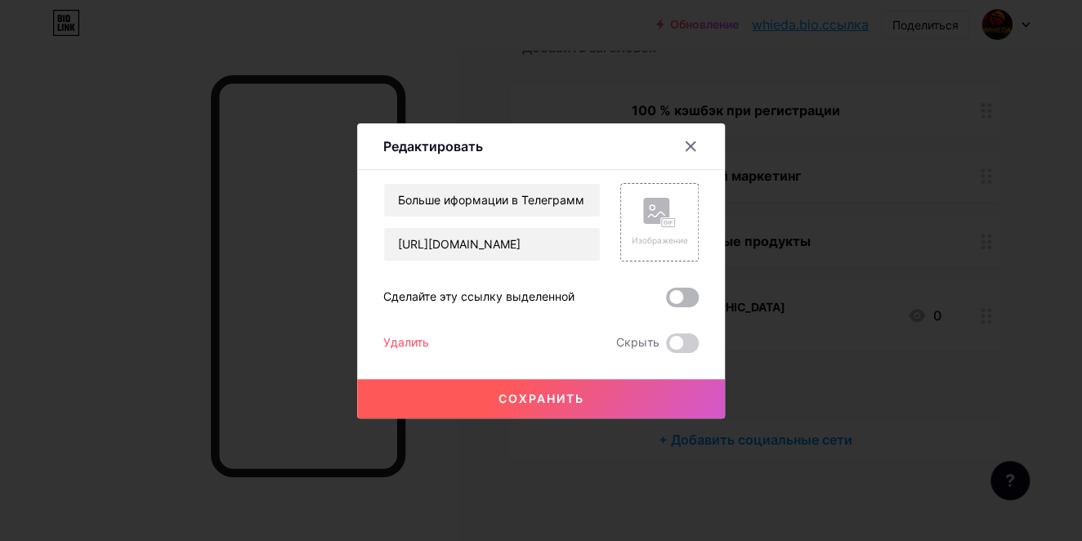
click at [688, 296] on span at bounding box center [682, 298] width 33 height 20
click at [666, 302] on input "checkbox" at bounding box center [666, 302] width 0 height 0
click at [573, 407] on button "Сохранить" at bounding box center [541, 398] width 368 height 39
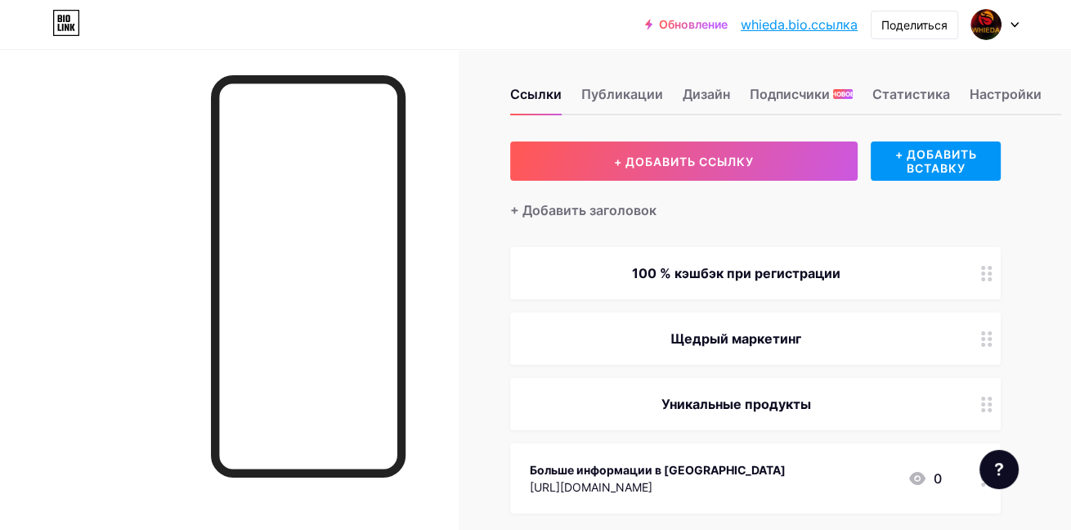
scroll to position [0, 0]
